Goal: Task Accomplishment & Management: Manage account settings

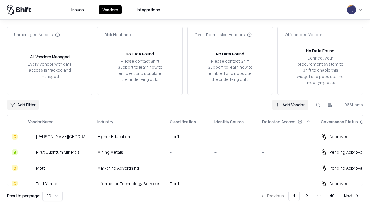
click at [290, 105] on link "Add Vendor" at bounding box center [290, 105] width 36 height 10
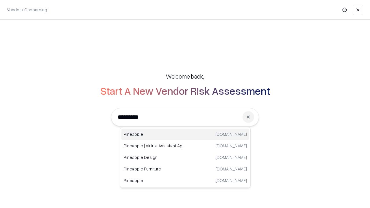
click at [185, 134] on div "Pineapple [DOMAIN_NAME]" at bounding box center [185, 135] width 128 height 12
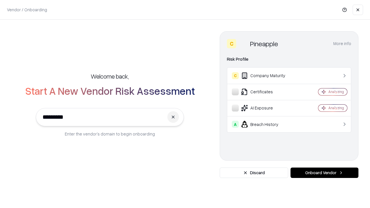
type input "*********"
click at [324, 173] on button "Onboard Vendor" at bounding box center [324, 173] width 68 height 10
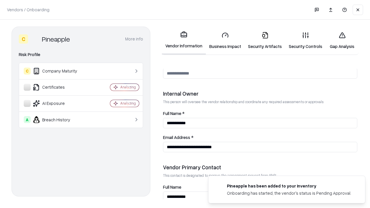
scroll to position [299, 0]
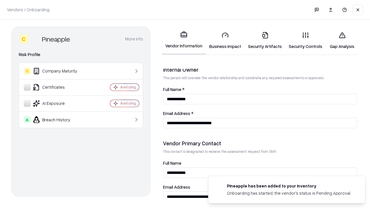
click at [265, 40] on link "Security Artifacts" at bounding box center [264, 40] width 41 height 27
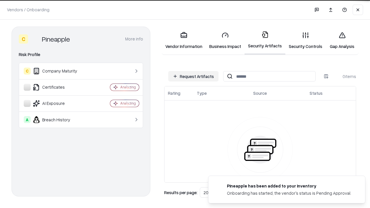
click at [193, 76] on button "Request Artifacts" at bounding box center [193, 76] width 50 height 10
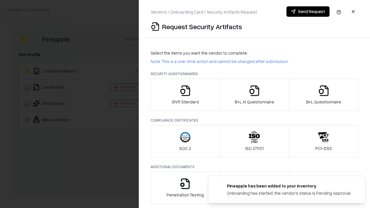
click at [323, 95] on icon "button" at bounding box center [324, 91] width 12 height 12
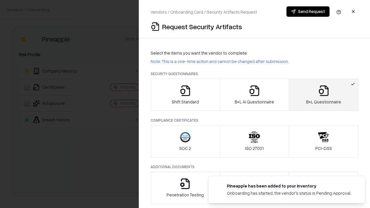
click at [254, 95] on icon "button" at bounding box center [255, 91] width 12 height 12
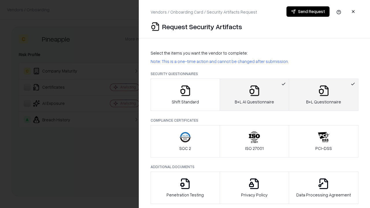
click at [308, 12] on button "Send Request" at bounding box center [307, 11] width 43 height 10
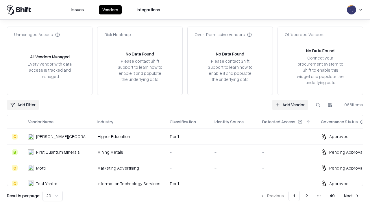
click at [318, 105] on button at bounding box center [318, 105] width 10 height 10
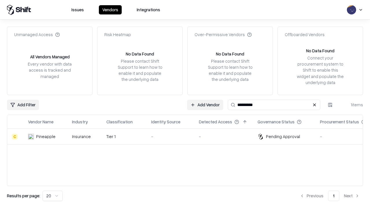
type input "*********"
click at [188, 136] on div "-" at bounding box center [170, 137] width 38 height 6
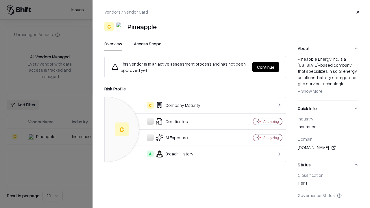
click at [266, 67] on button "Continue" at bounding box center [265, 67] width 27 height 10
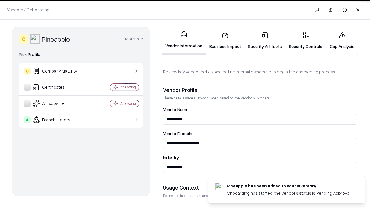
click at [265, 40] on link "Security Artifacts" at bounding box center [264, 40] width 41 height 27
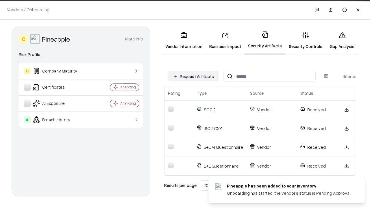
click at [342, 40] on link "Gap Analysis" at bounding box center [342, 40] width 33 height 27
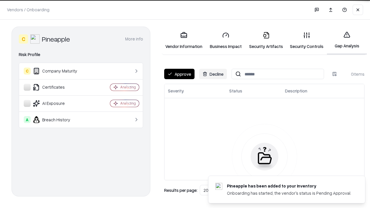
click at [179, 74] on button "Approve" at bounding box center [179, 74] width 30 height 10
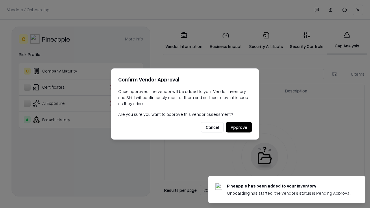
click at [239, 127] on button "Approve" at bounding box center [239, 127] width 26 height 10
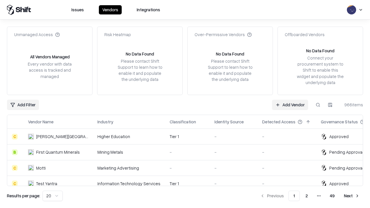
type input "*********"
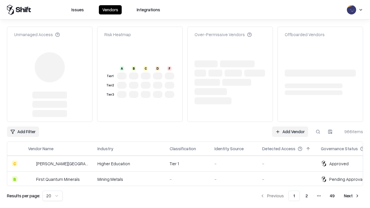
click at [290, 127] on link "Add Vendor" at bounding box center [290, 132] width 36 height 10
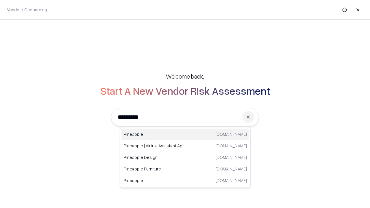
click at [185, 134] on div "Pineapple pineappleenergy.com" at bounding box center [185, 135] width 128 height 12
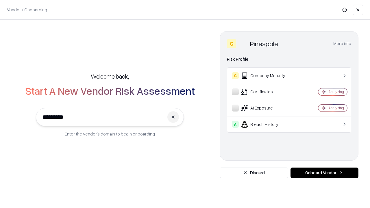
type input "*********"
click at [324, 173] on button "Onboard Vendor" at bounding box center [324, 173] width 68 height 10
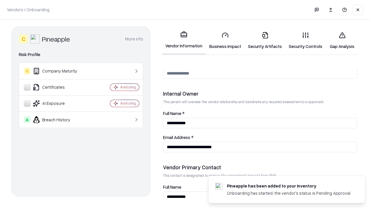
scroll to position [299, 0]
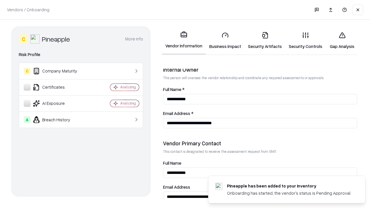
click at [342, 40] on link "Gap Analysis" at bounding box center [342, 40] width 33 height 27
